Goal: Task Accomplishment & Management: Manage account settings

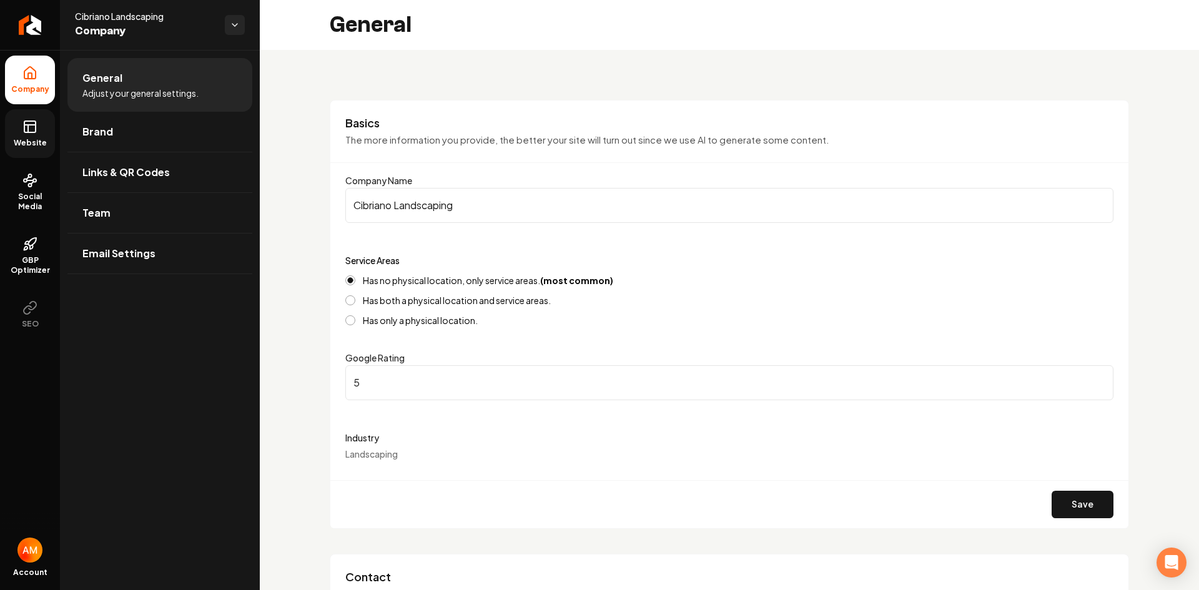
click at [27, 131] on icon at bounding box center [29, 126] width 15 height 15
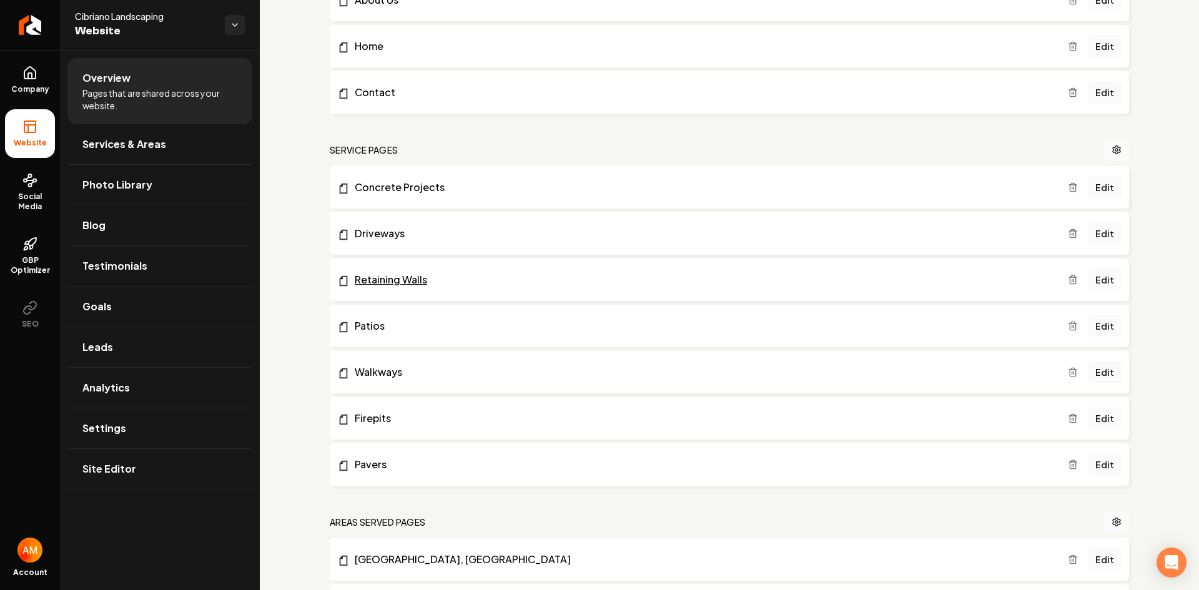
scroll to position [187, 0]
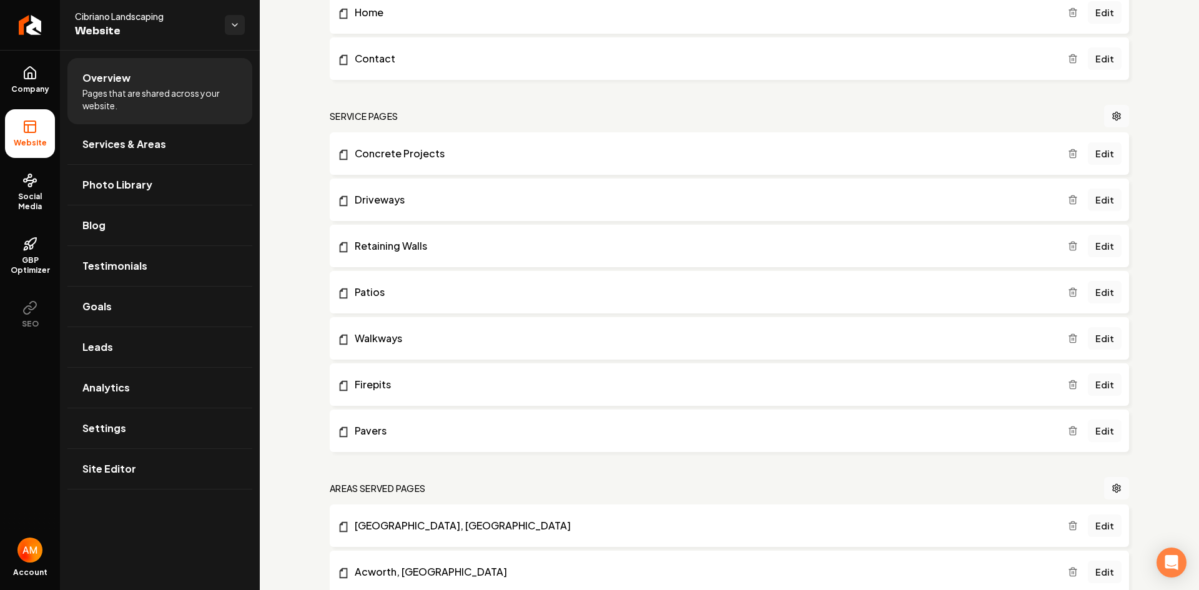
click at [1099, 432] on link "Edit" at bounding box center [1105, 431] width 34 height 22
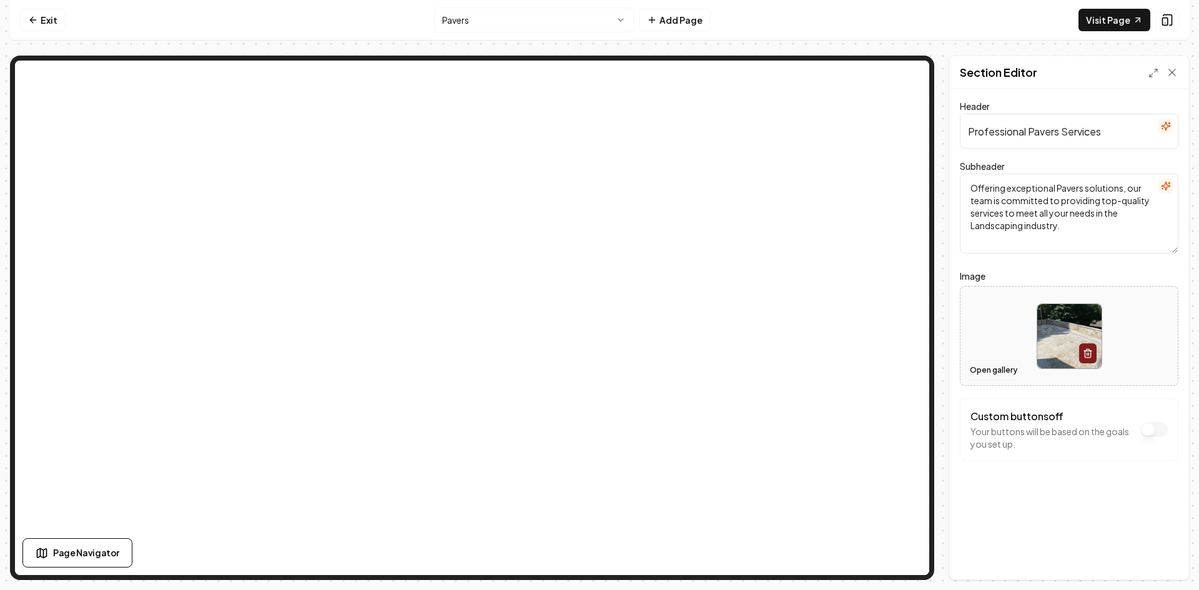
click at [1005, 367] on button "Open gallery" at bounding box center [994, 370] width 56 height 20
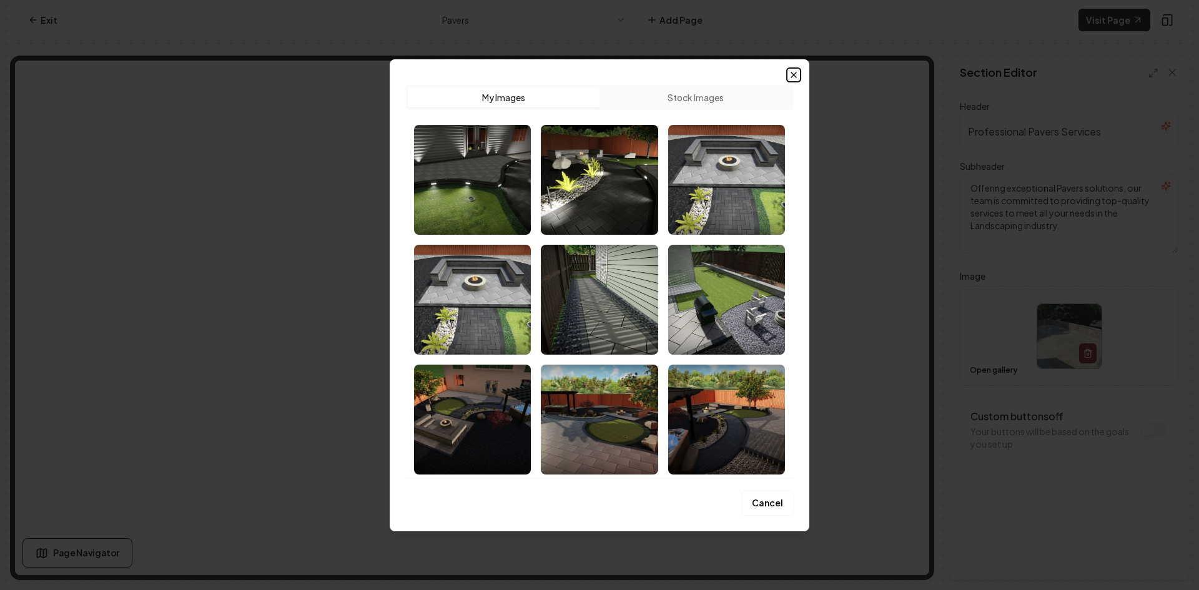
click at [793, 72] on icon "button" at bounding box center [794, 75] width 10 height 10
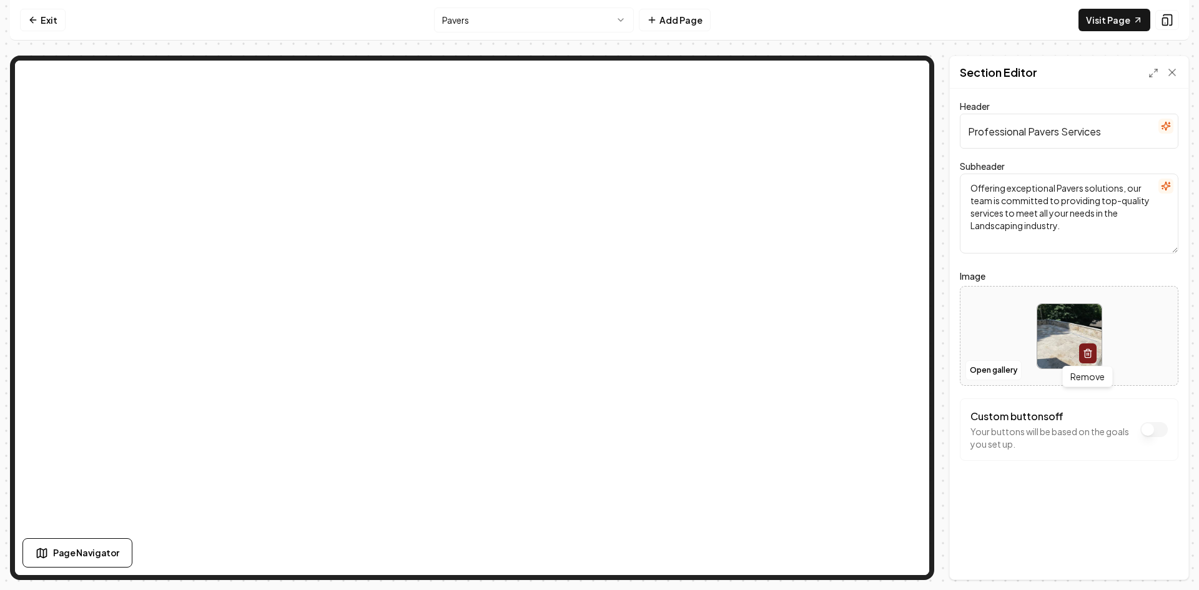
click at [1064, 320] on img at bounding box center [1070, 336] width 64 height 64
type input "**********"
click at [1157, 554] on button "Save" at bounding box center [1160, 558] width 37 height 22
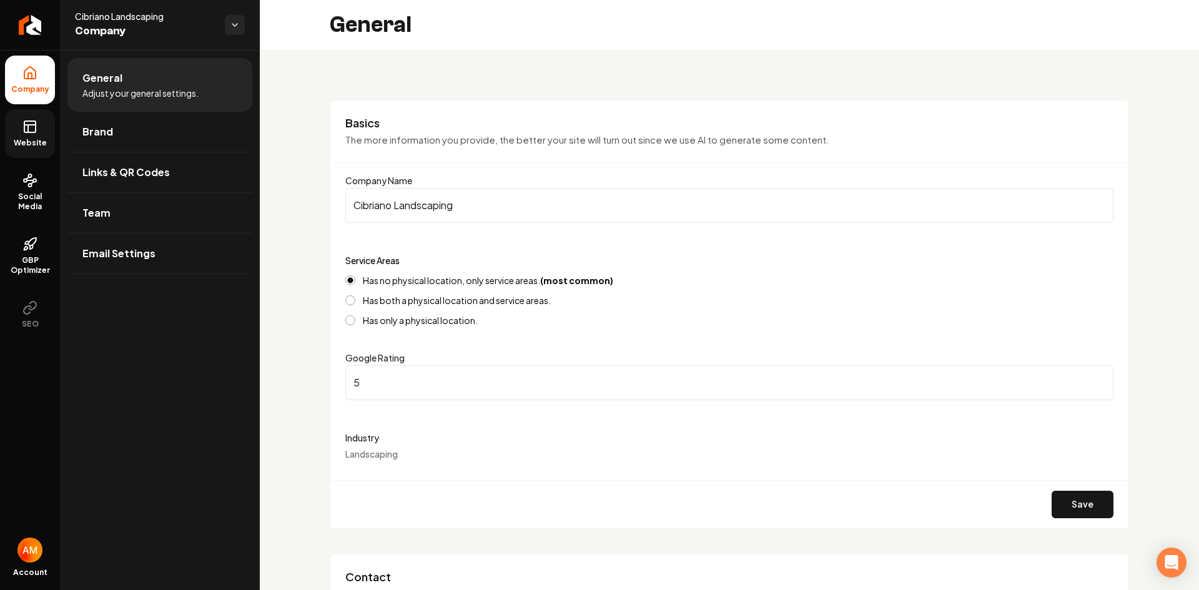
click at [46, 126] on link "Website" at bounding box center [30, 133] width 50 height 49
